Goal: Task Accomplishment & Management: Manage account settings

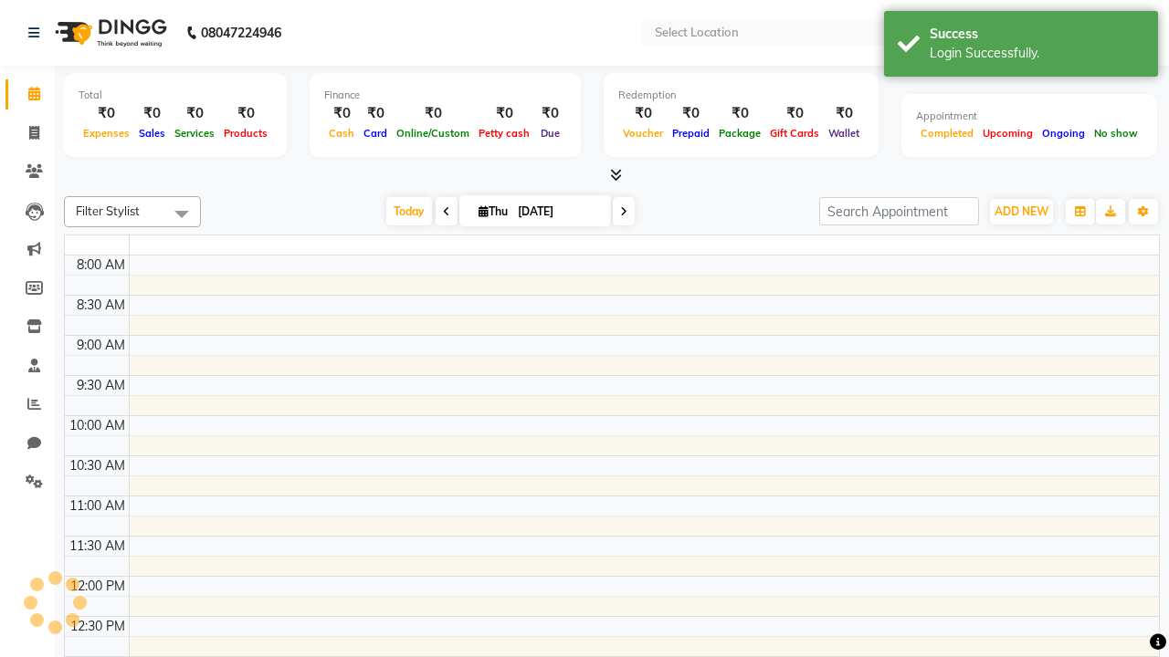
select select "en"
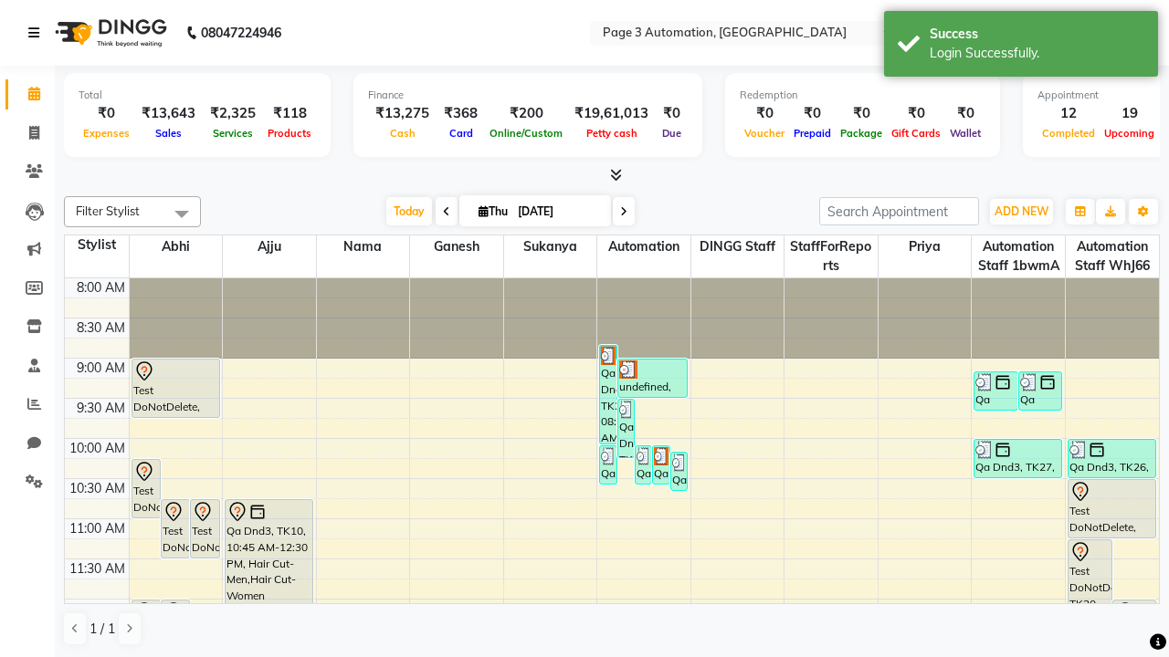
click at [37, 33] on icon at bounding box center [33, 32] width 11 height 13
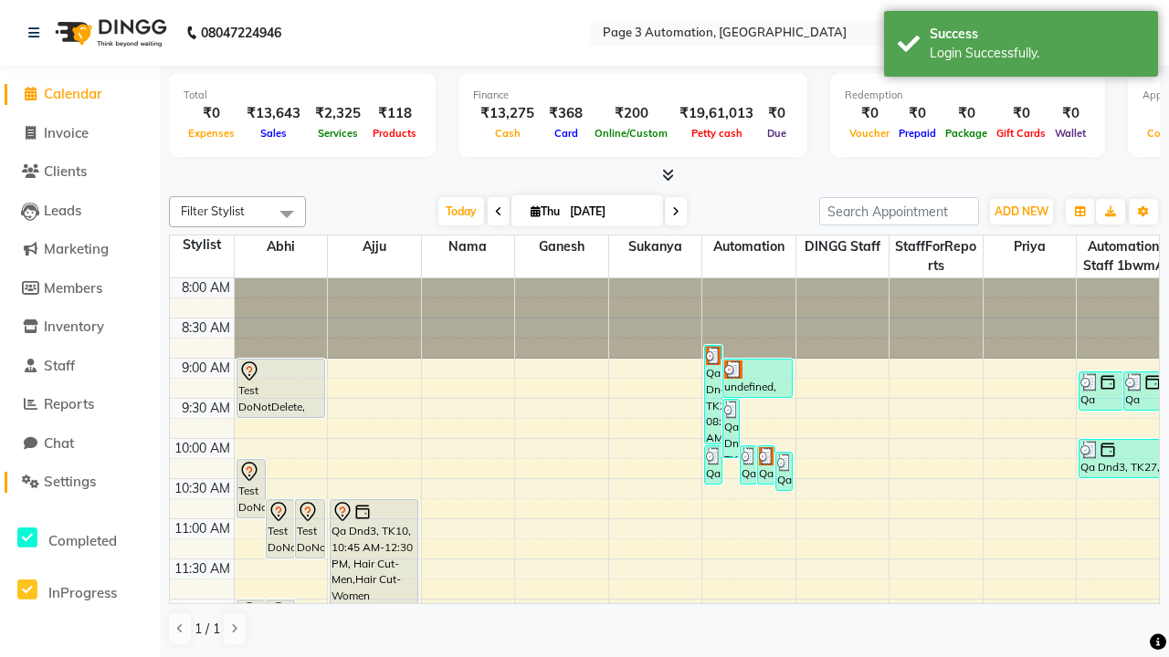
click at [79, 482] on span "Settings" at bounding box center [70, 481] width 52 height 17
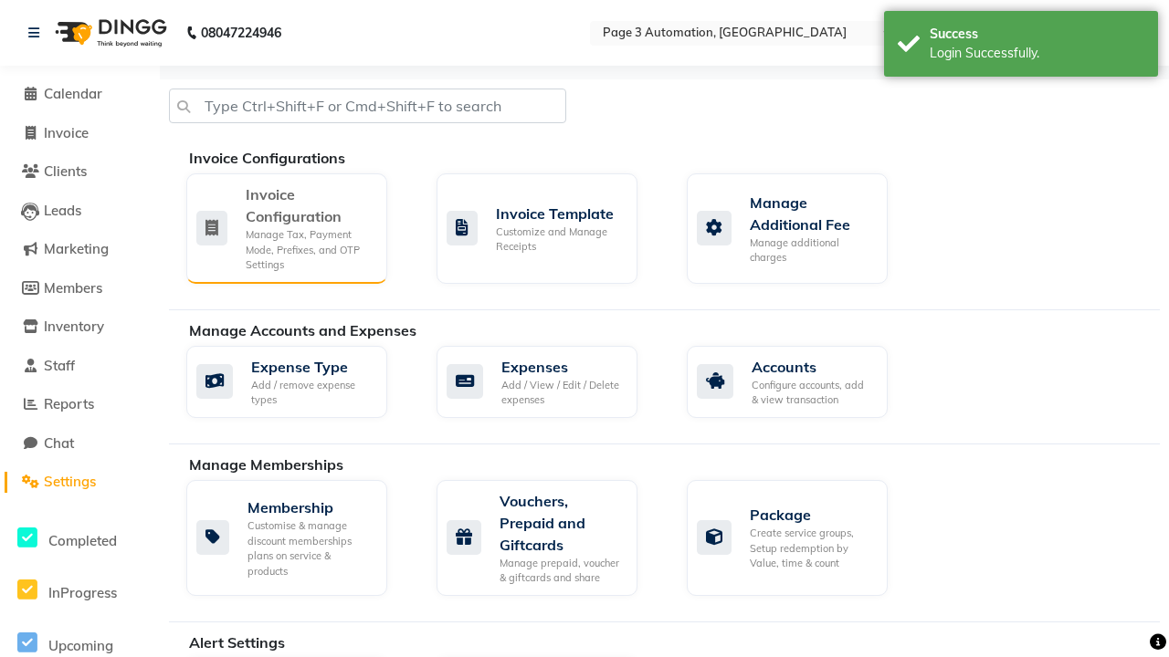
click at [286, 227] on div "Manage Tax, Payment Mode, Prefixes, and OTP Settings" at bounding box center [309, 250] width 127 height 46
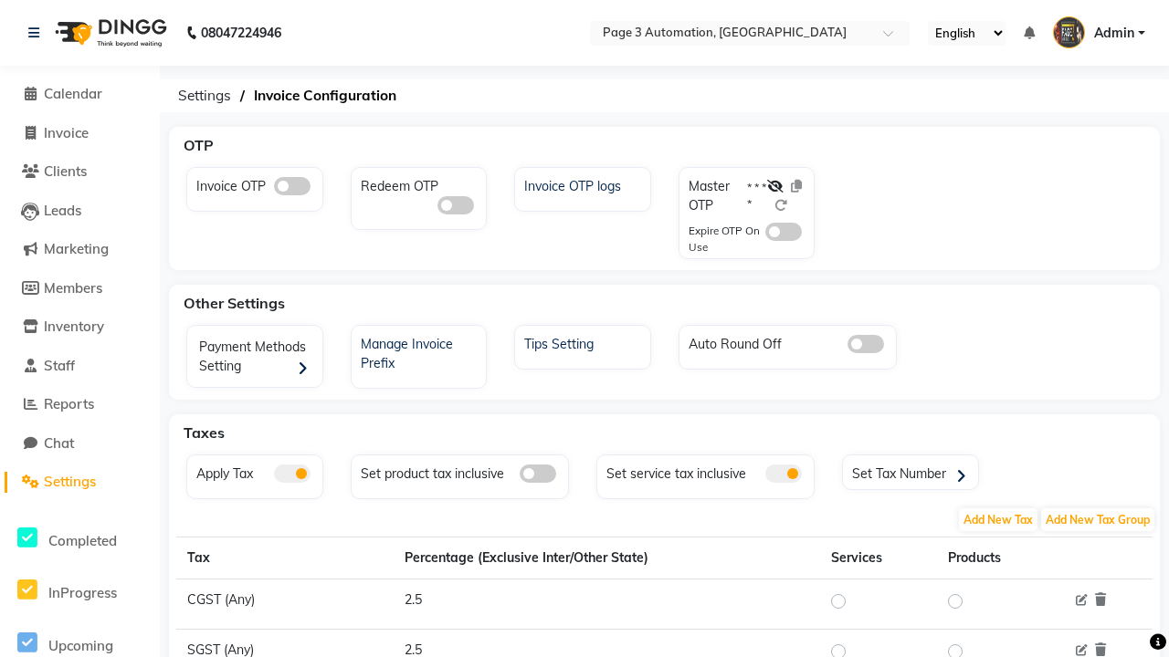
click at [783, 474] on span at bounding box center [783, 474] width 37 height 18
click at [765, 477] on input "checkbox" at bounding box center [765, 477] width 0 height 0
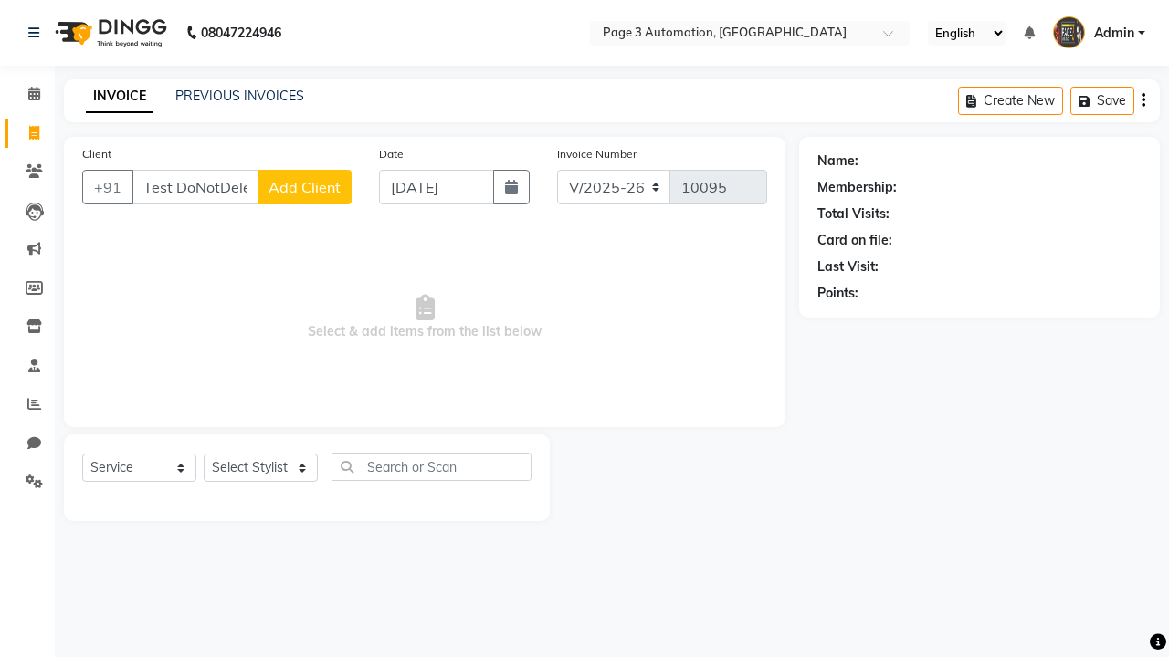
select select "2774"
select select "service"
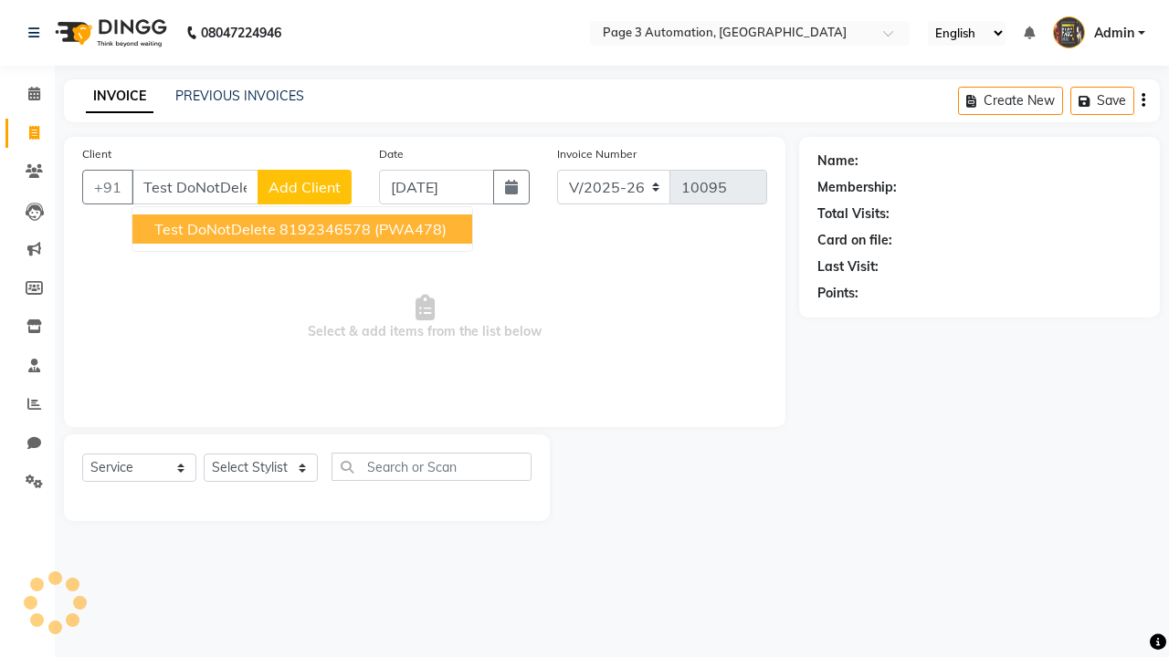
click at [304, 229] on ngb-highlight "8192346578" at bounding box center [324, 229] width 91 height 18
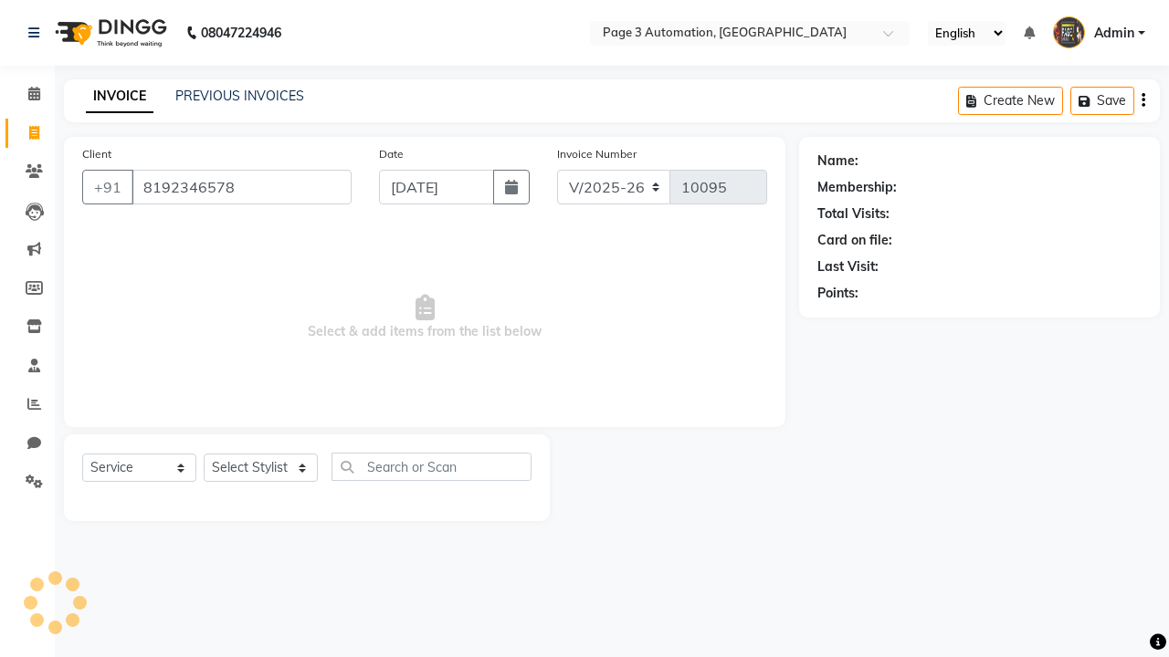
type input "8192346578"
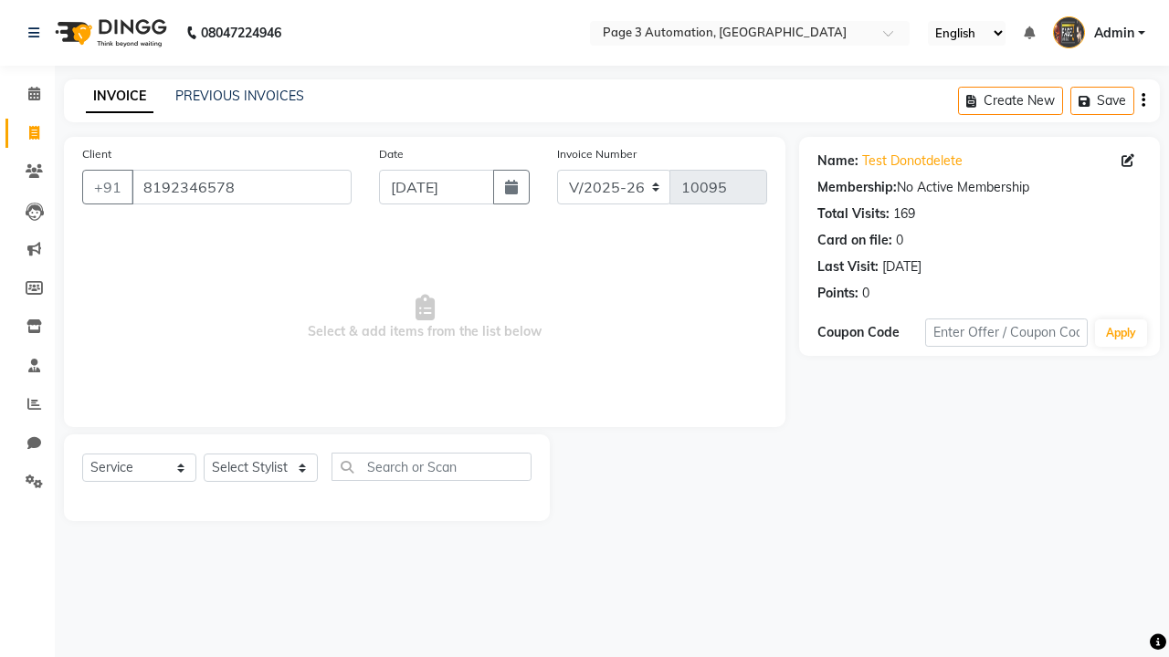
select select "712"
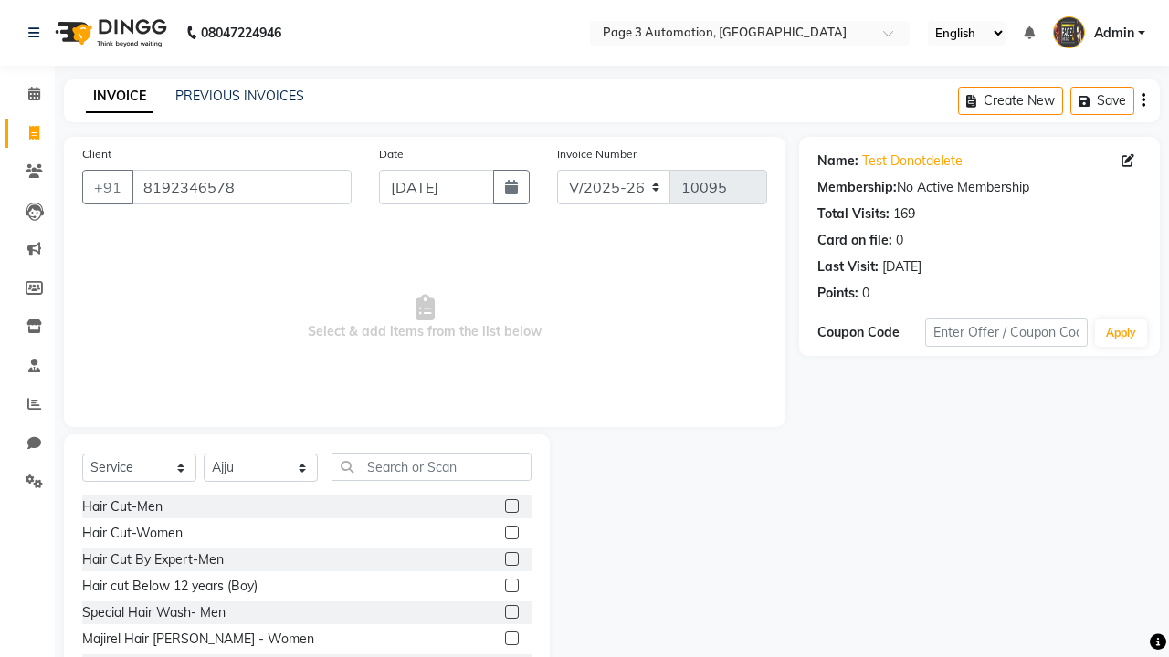
click at [510, 560] on label at bounding box center [512, 559] width 14 height 14
click at [510, 560] on input "checkbox" at bounding box center [511, 560] width 12 height 12
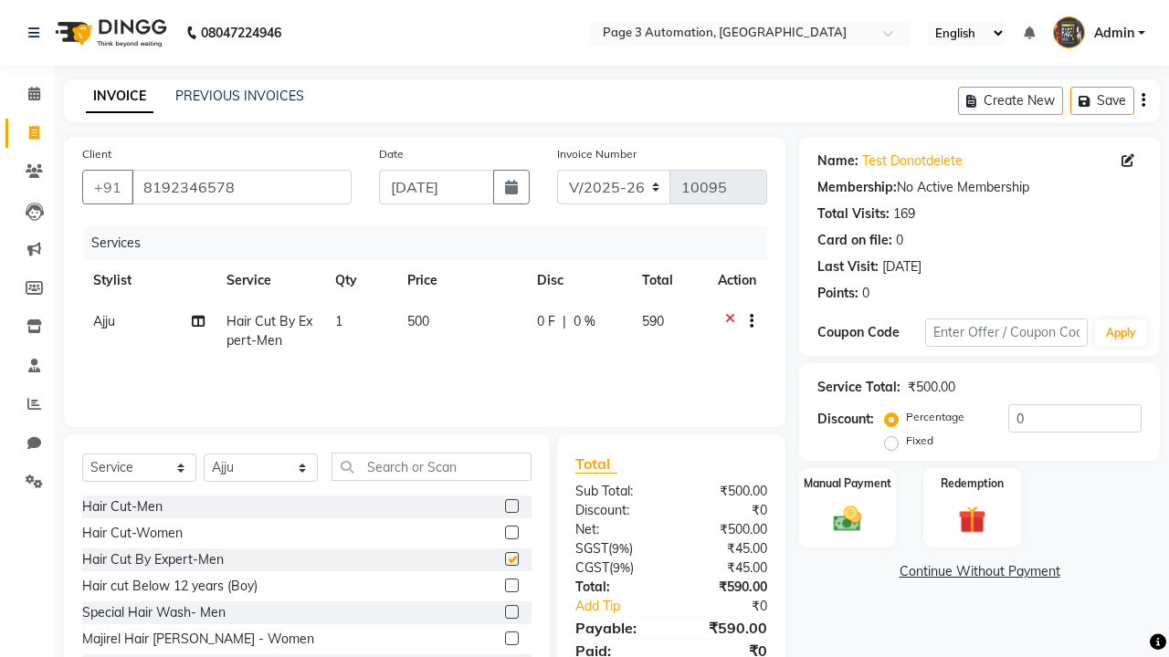
checkbox input "false"
click at [37, 33] on icon at bounding box center [33, 32] width 11 height 13
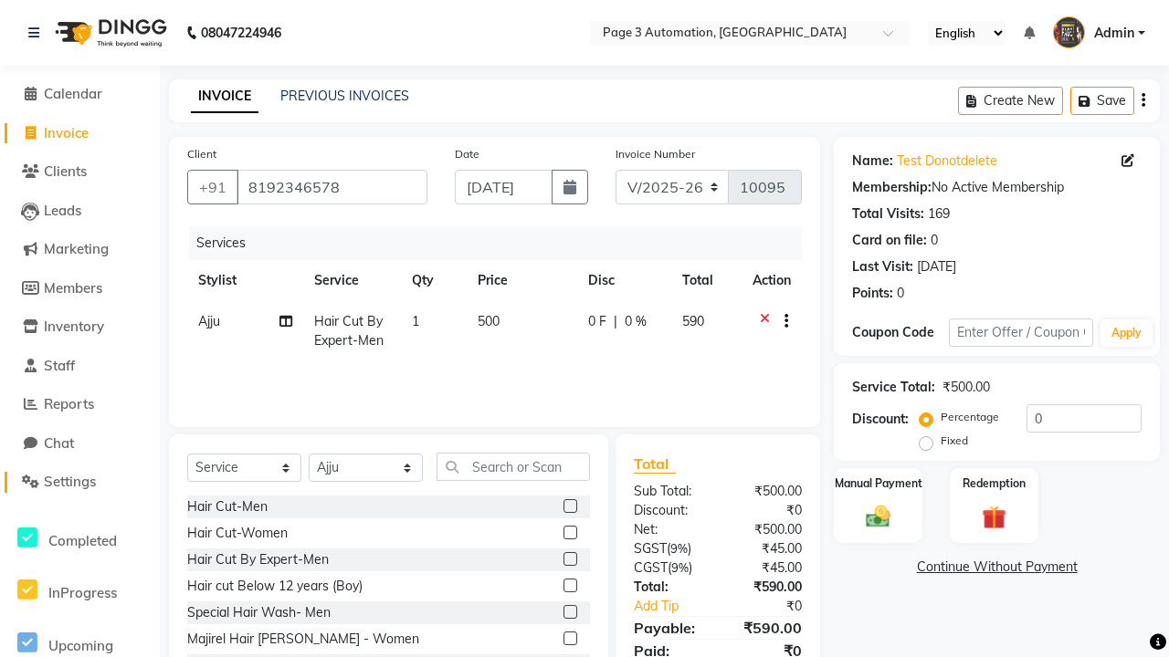
click at [79, 482] on span "Settings" at bounding box center [70, 481] width 52 height 17
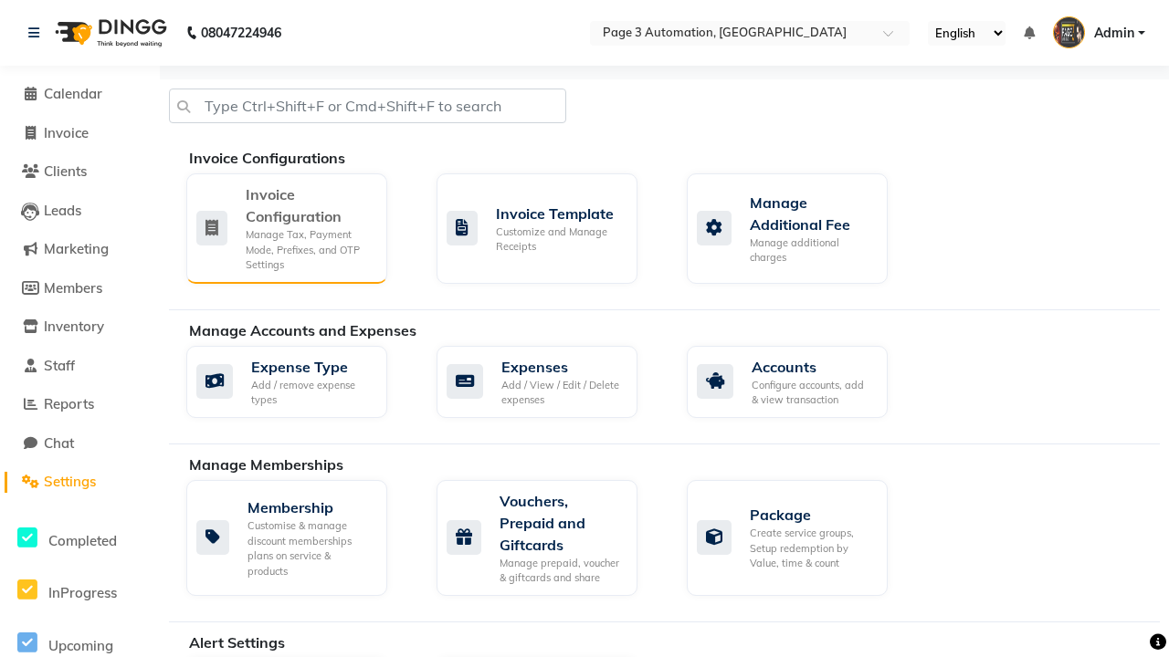
click at [286, 227] on div "Manage Tax, Payment Mode, Prefixes, and OTP Settings" at bounding box center [309, 250] width 127 height 46
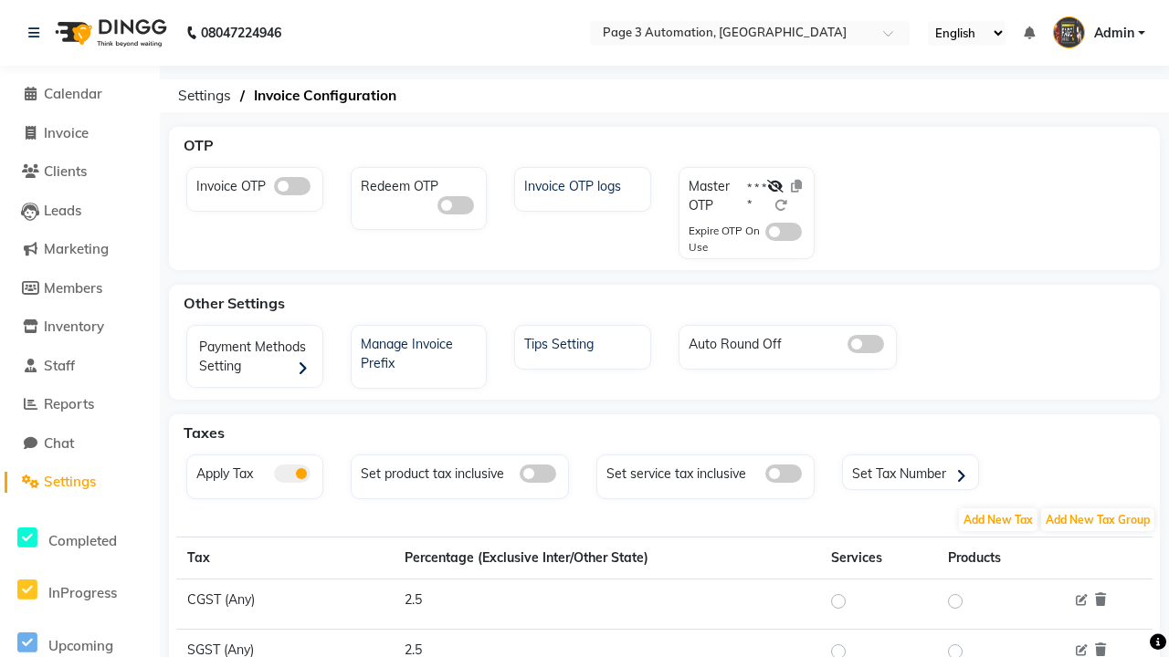
click at [783, 474] on span at bounding box center [783, 474] width 37 height 18
click at [765, 477] on input "checkbox" at bounding box center [765, 477] width 0 height 0
